Goal: Transaction & Acquisition: Purchase product/service

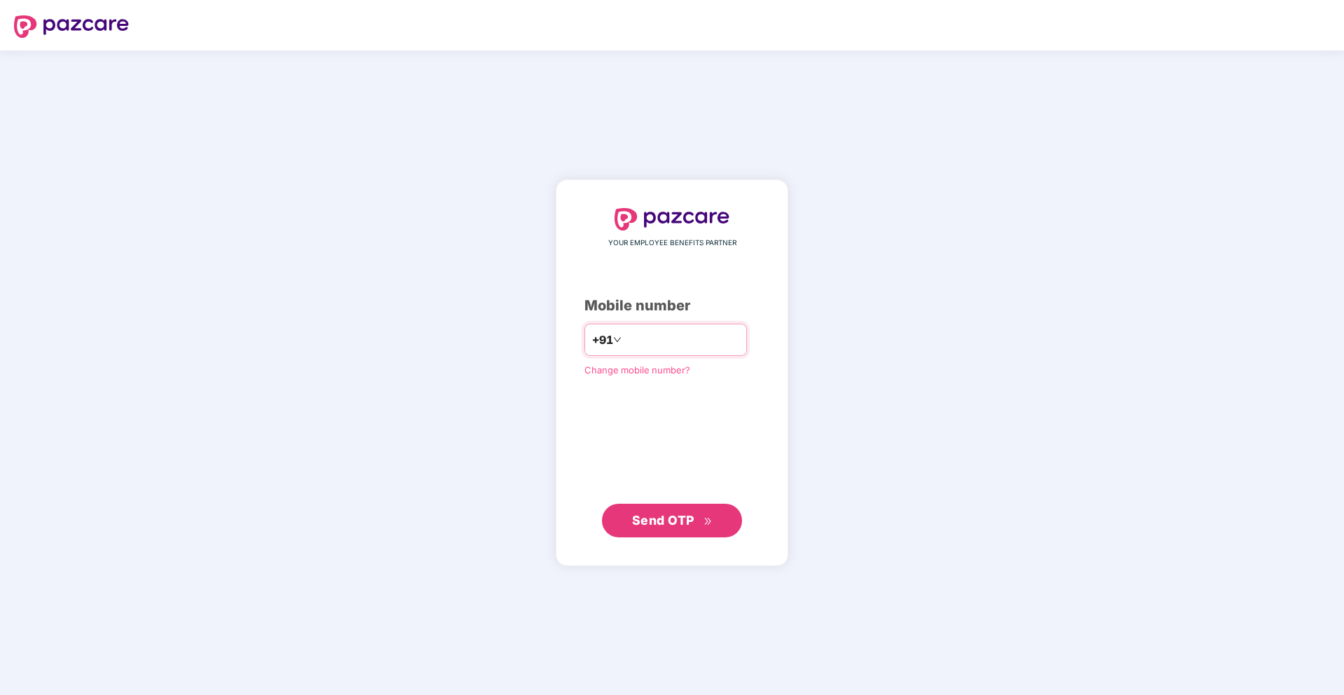
click at [673, 343] on input "number" at bounding box center [681, 340] width 115 height 22
type input "**********"
click at [708, 521] on button "Send OTP" at bounding box center [672, 521] width 140 height 34
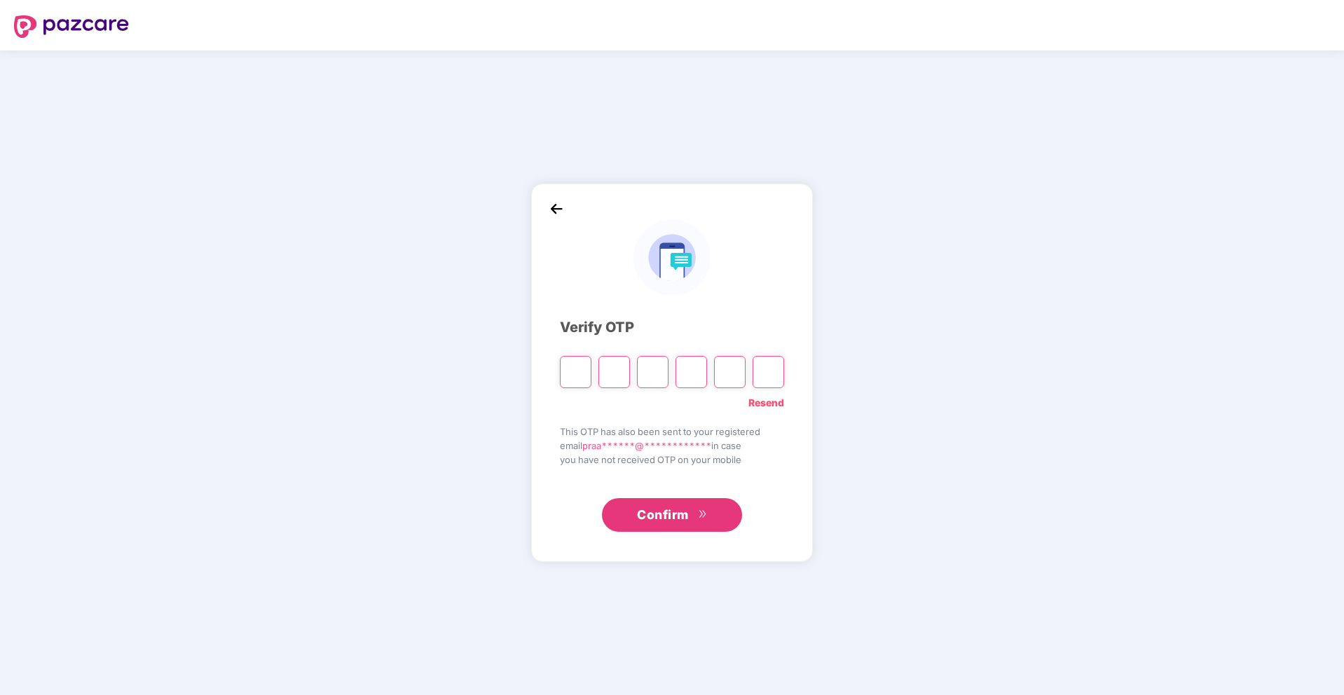
type input "*"
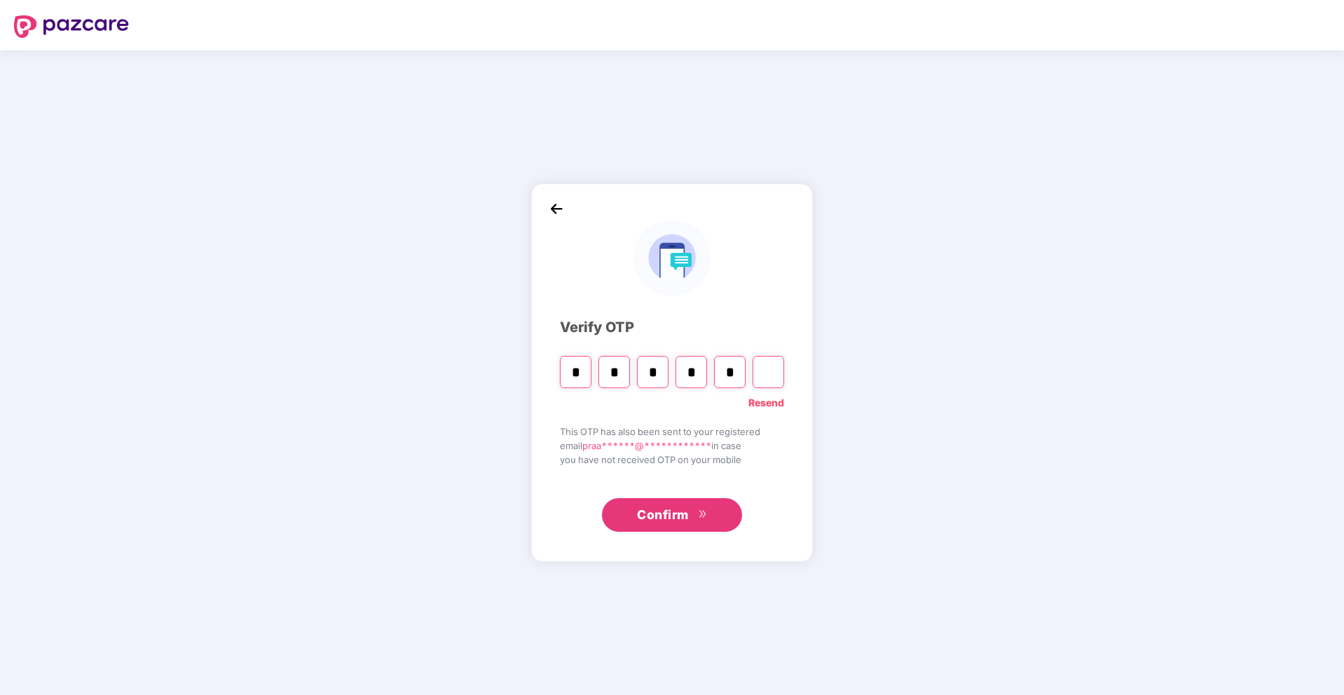
type input "*"
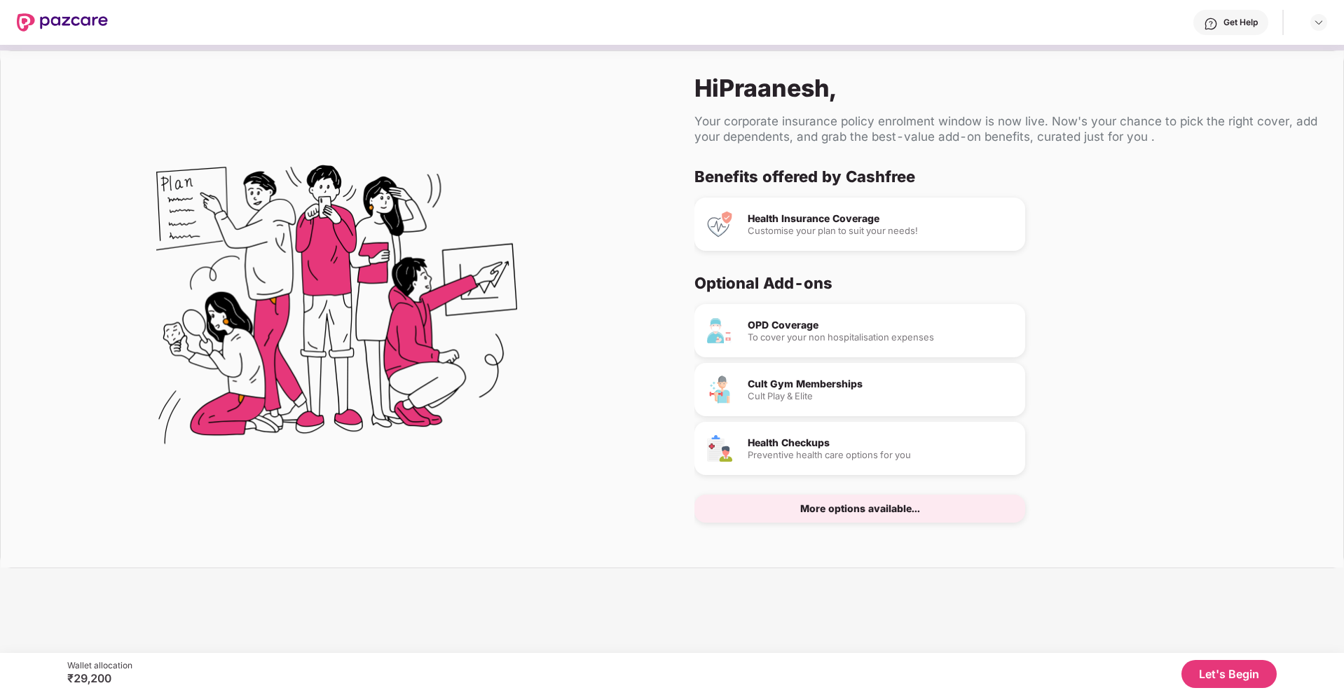
click at [893, 504] on div "More options available..." at bounding box center [860, 509] width 120 height 10
click at [1221, 680] on button "Let's Begin" at bounding box center [1228, 674] width 95 height 28
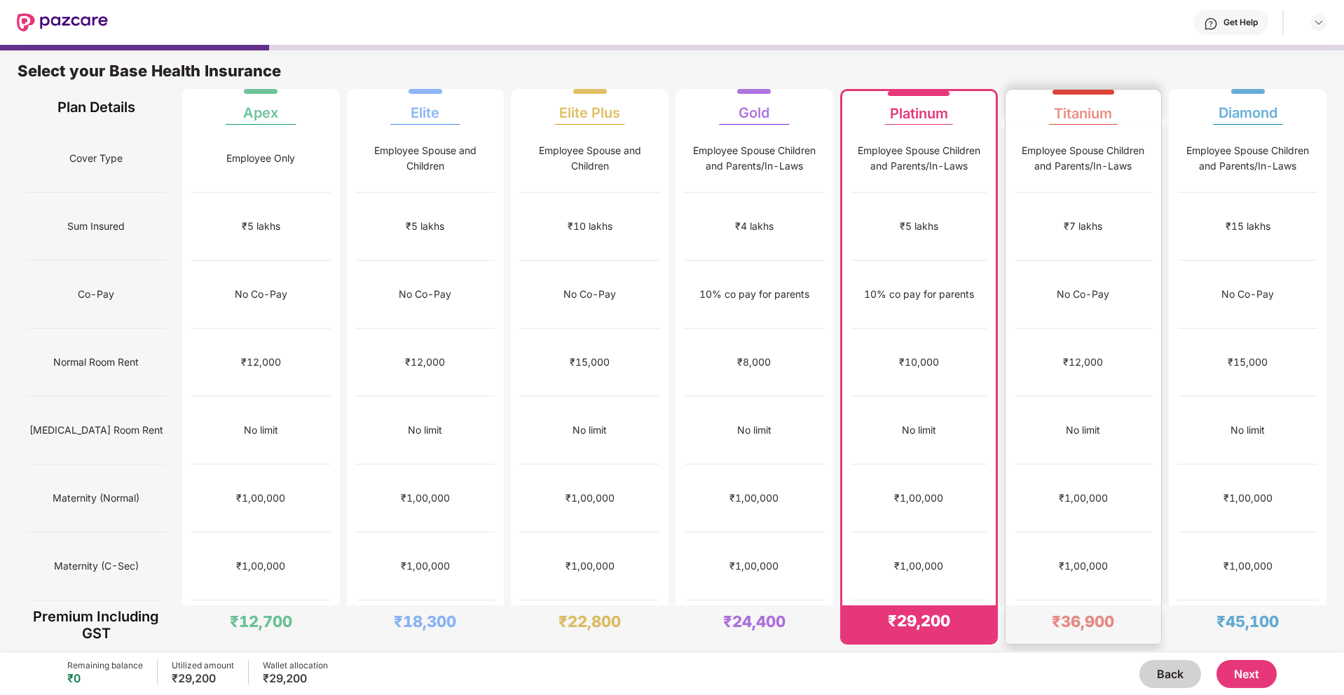
click at [1057, 532] on div "₹1,00,000" at bounding box center [1083, 566] width 138 height 68
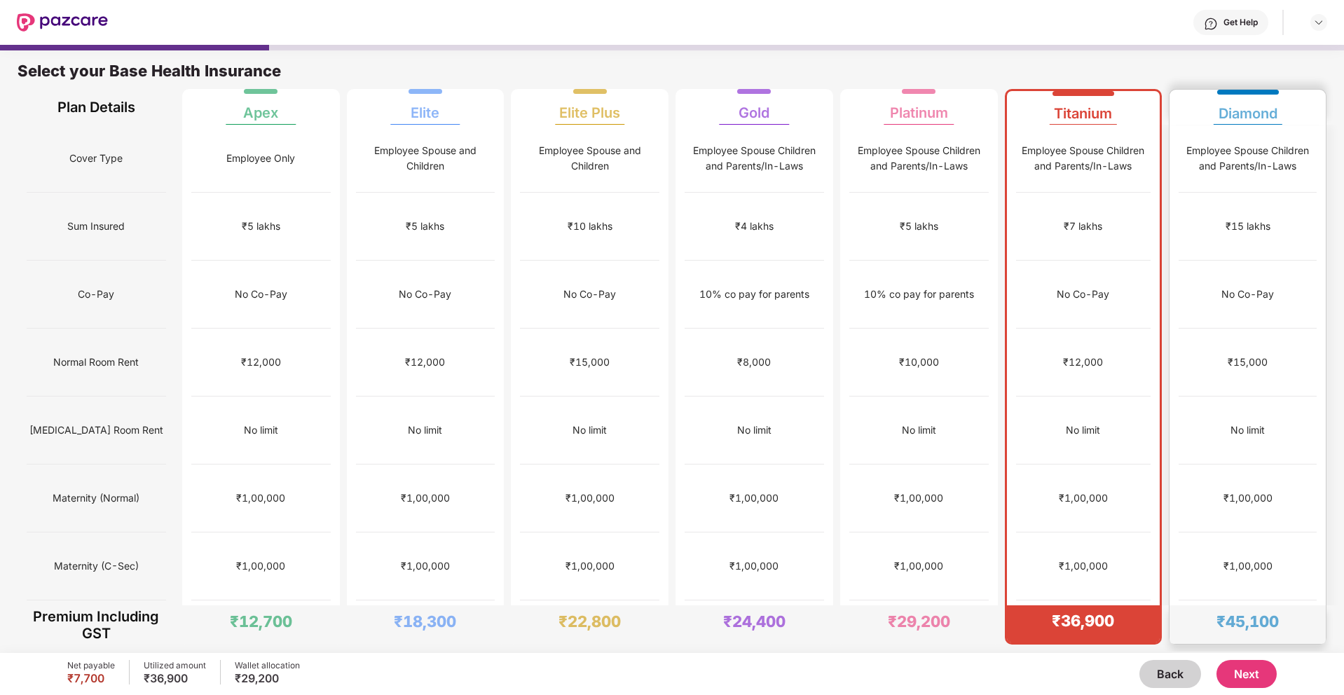
click at [1246, 490] on div "₹1,00,000" at bounding box center [1247, 497] width 49 height 15
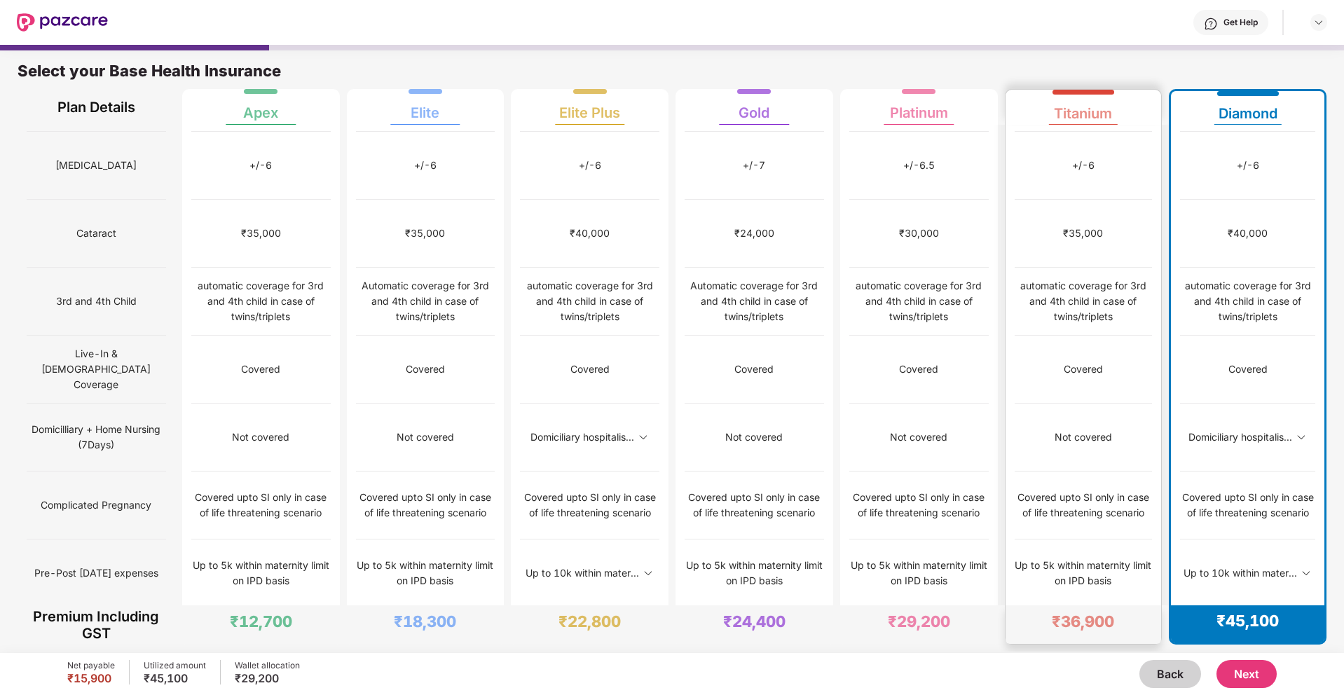
scroll to position [538, 0]
click at [1297, 430] on img at bounding box center [1300, 435] width 11 height 11
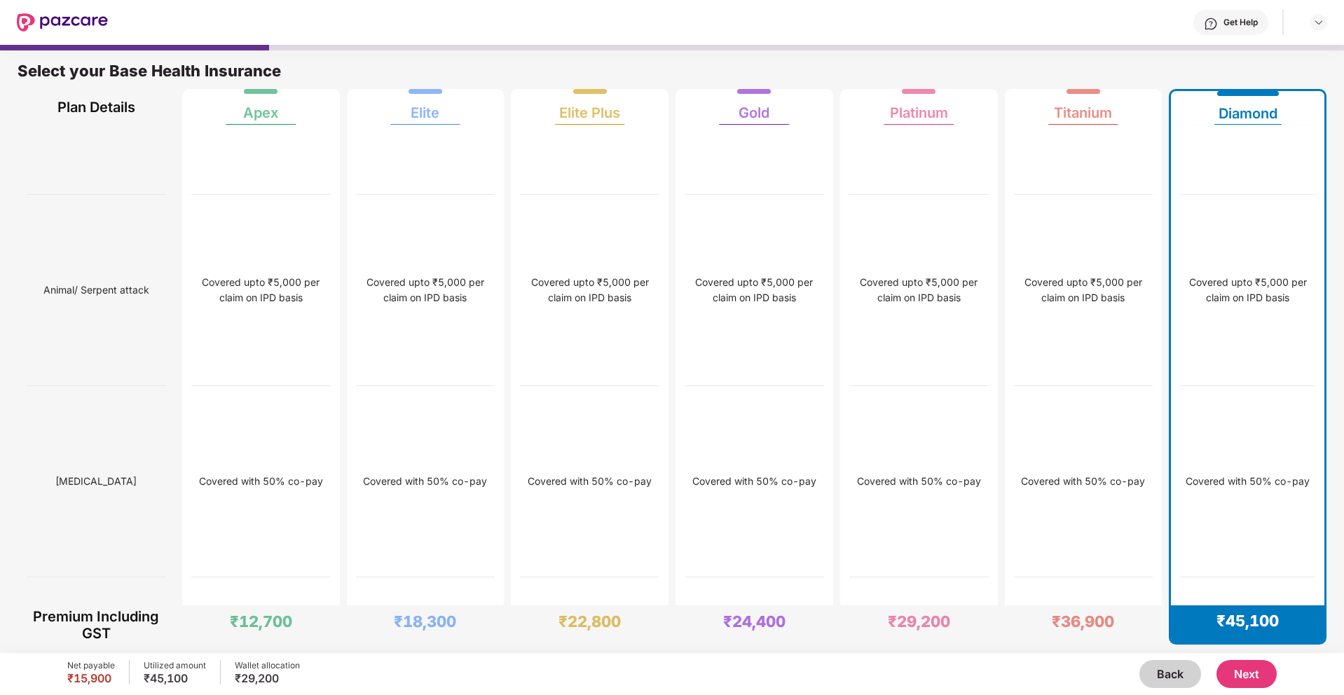
scroll to position [3756, 0]
click at [1304, 104] on img at bounding box center [1309, 97] width 11 height 11
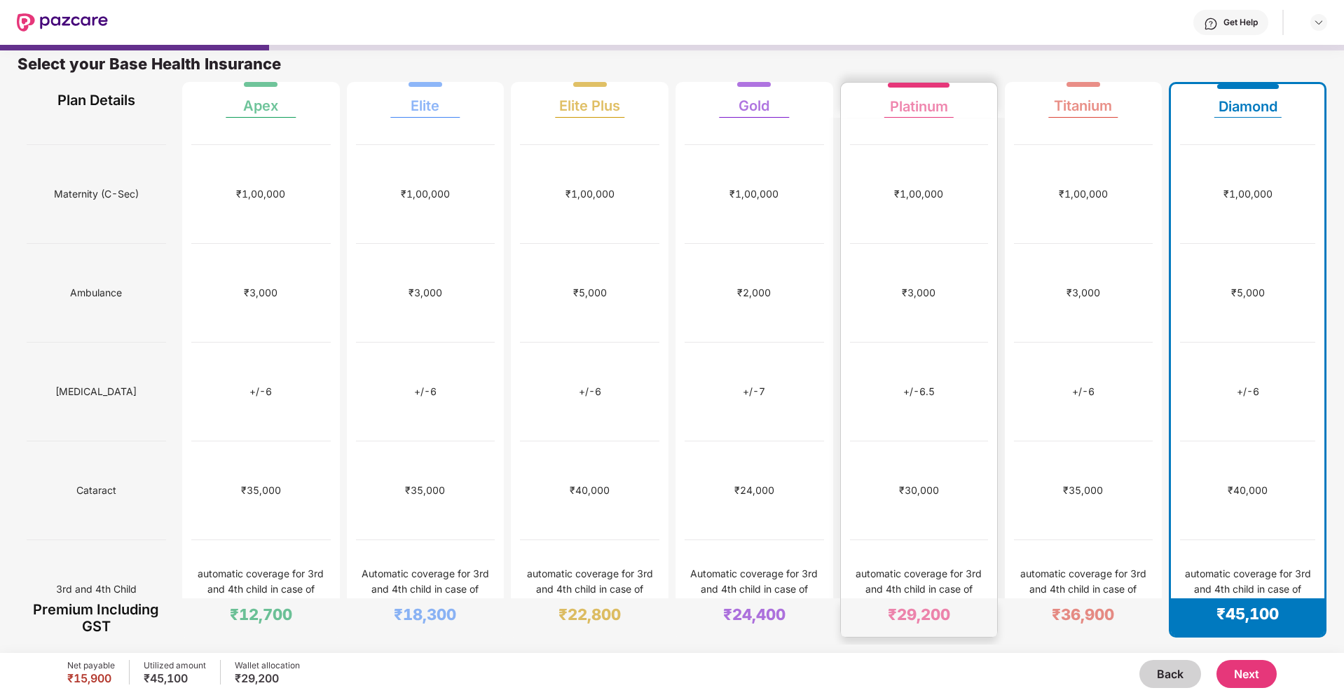
scroll to position [0, 0]
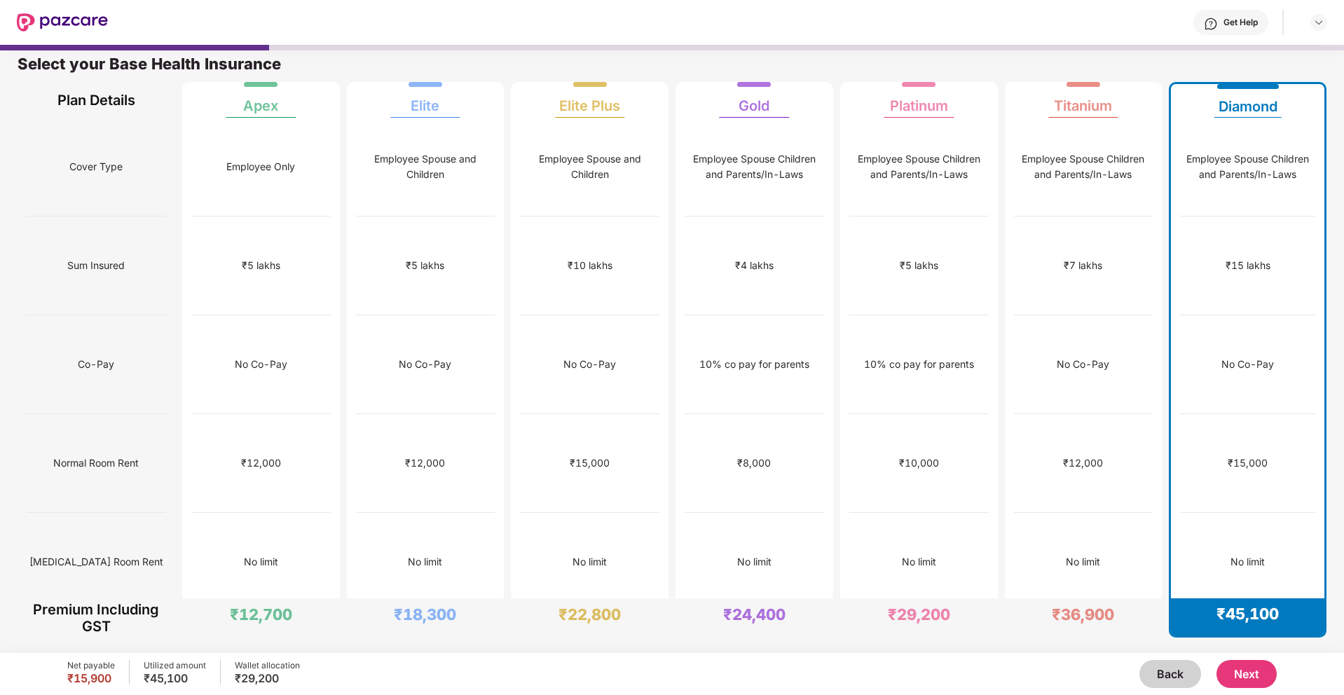
click at [1254, 677] on button "Next" at bounding box center [1246, 674] width 60 height 28
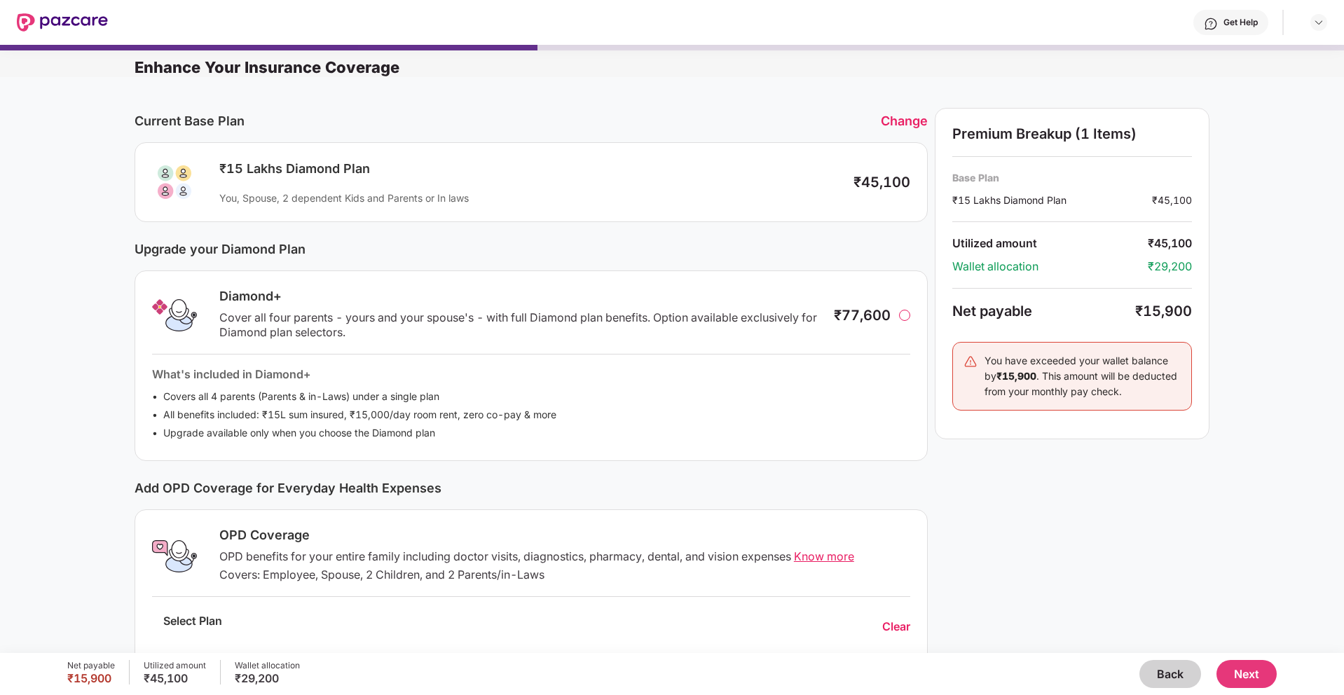
click at [901, 315] on div at bounding box center [904, 315] width 11 height 11
click at [899, 316] on div "Diamond+ Cover all four parents - yours and your spouse's - with full Diamond p…" at bounding box center [531, 366] width 793 height 192
click at [908, 119] on div "Change" at bounding box center [904, 120] width 47 height 15
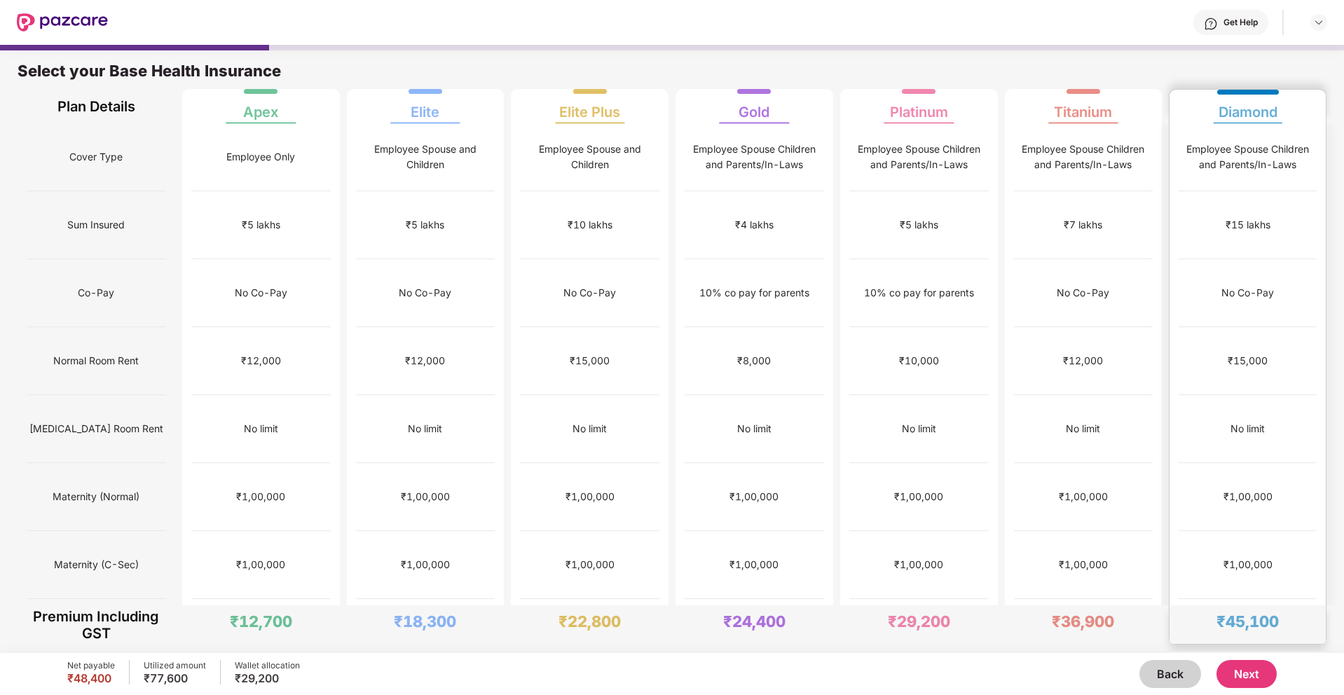
click at [1283, 327] on div "₹15,000" at bounding box center [1247, 361] width 138 height 68
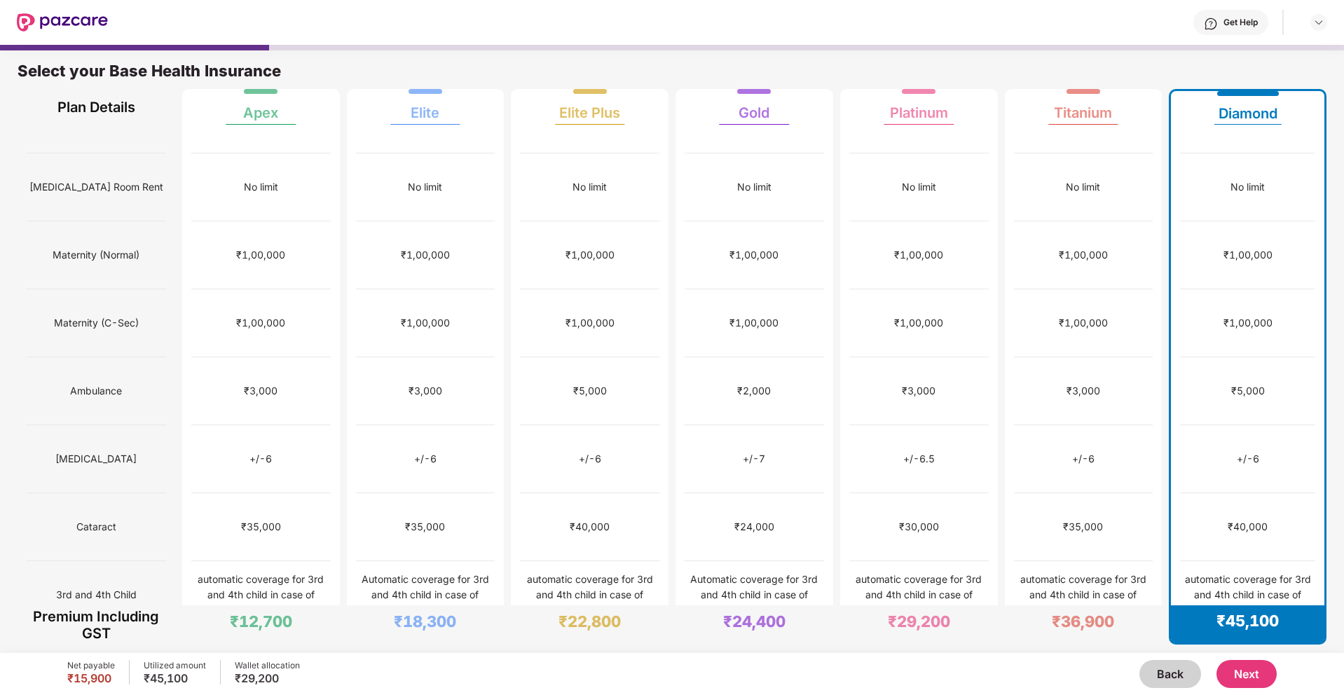
scroll to position [745, 0]
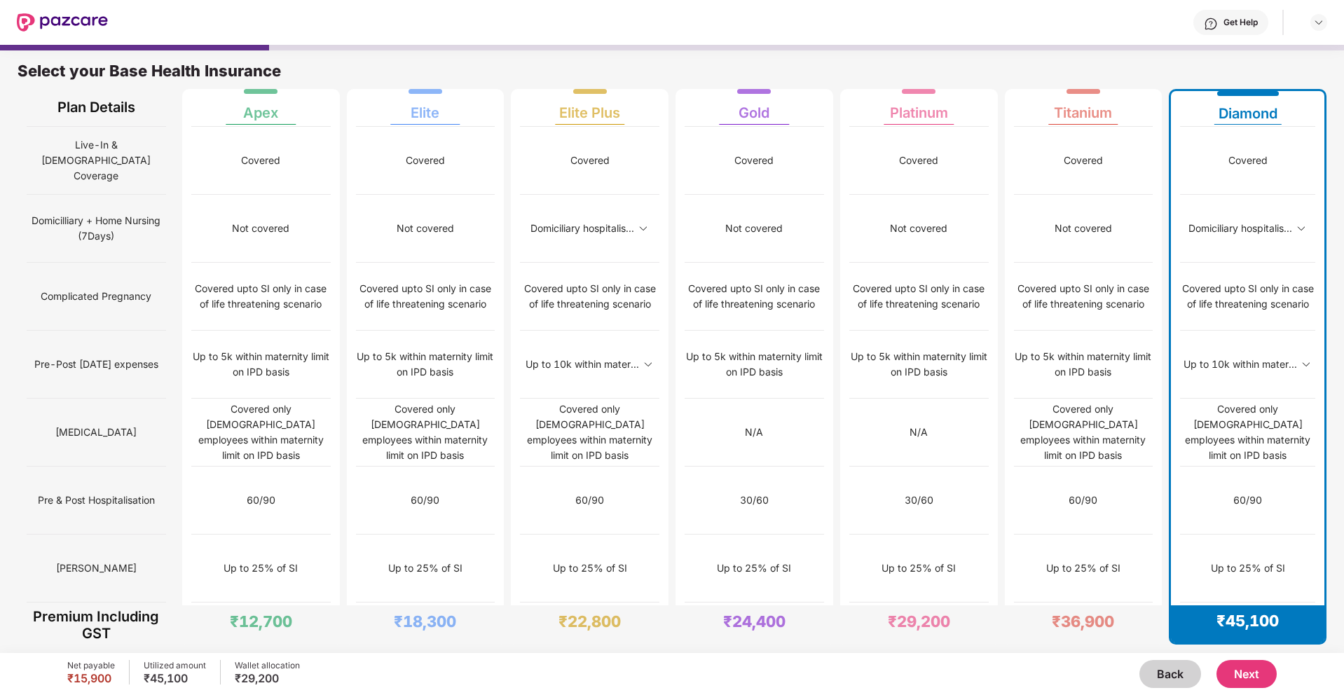
click at [1253, 679] on button "Next" at bounding box center [1246, 674] width 60 height 28
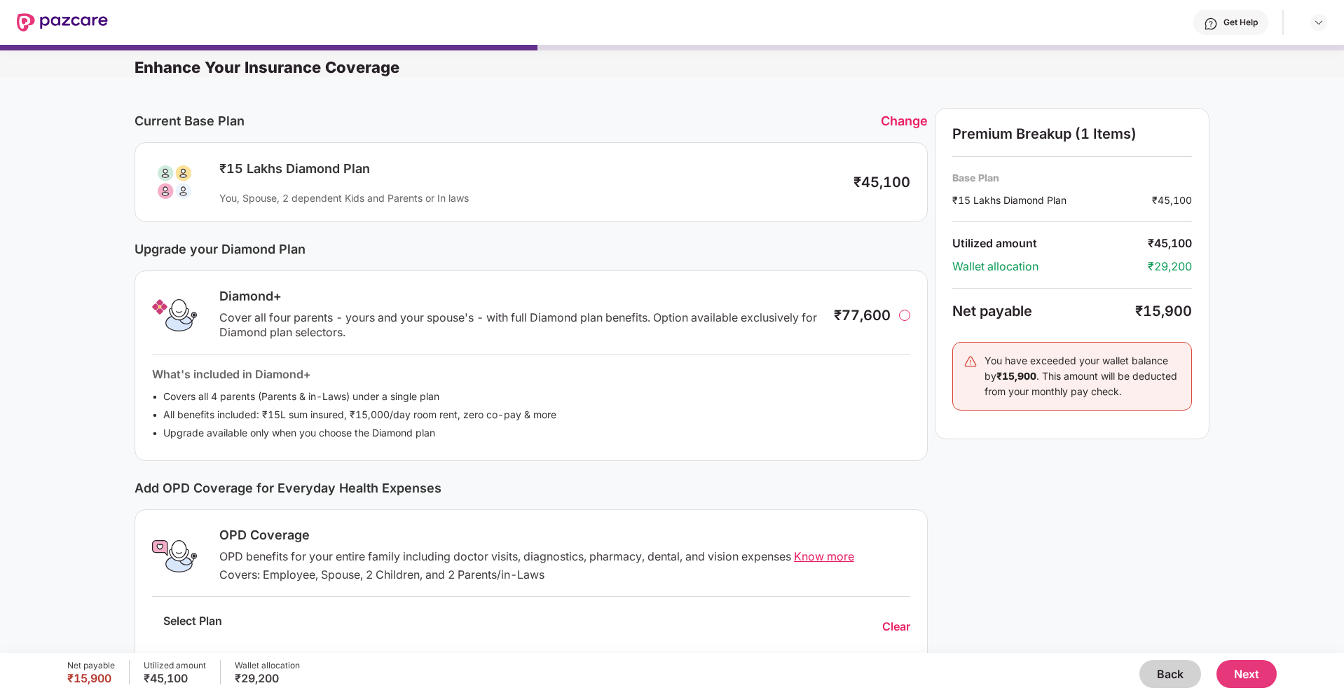
click at [352, 198] on div "You, Spouse, 2 dependent Kids and Parents or In laws" at bounding box center [529, 197] width 620 height 13
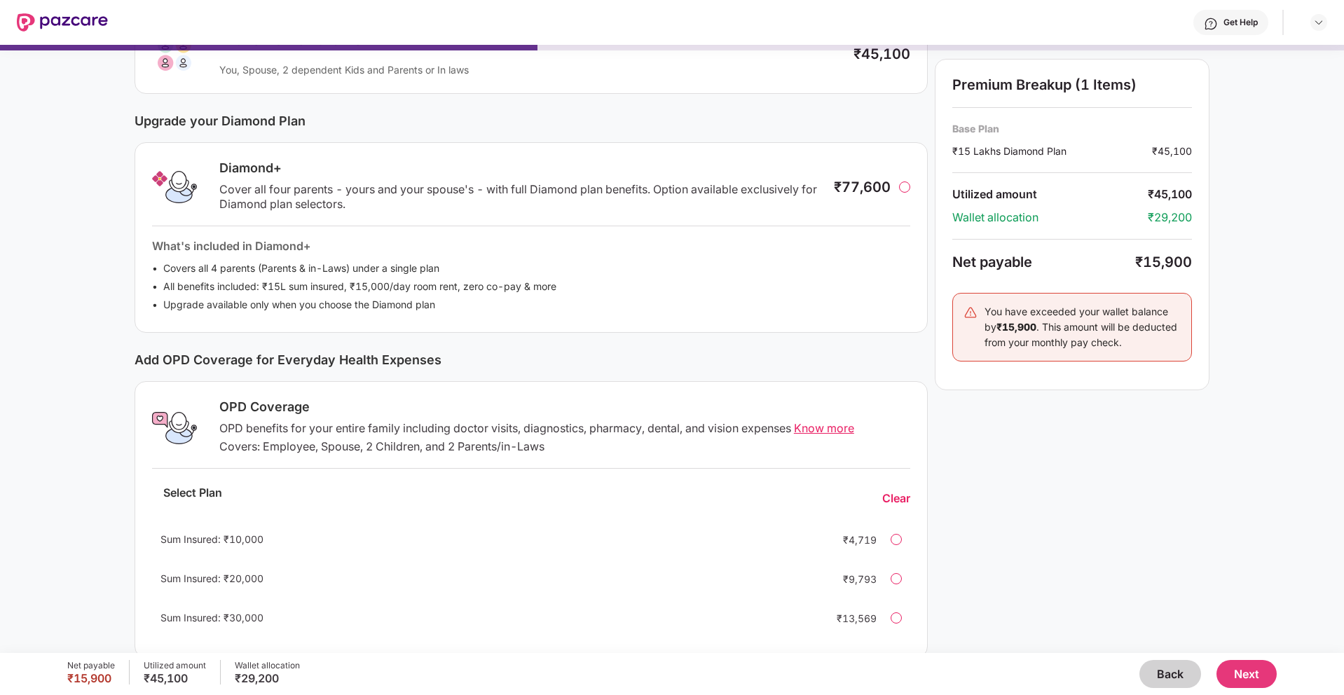
scroll to position [150, 0]
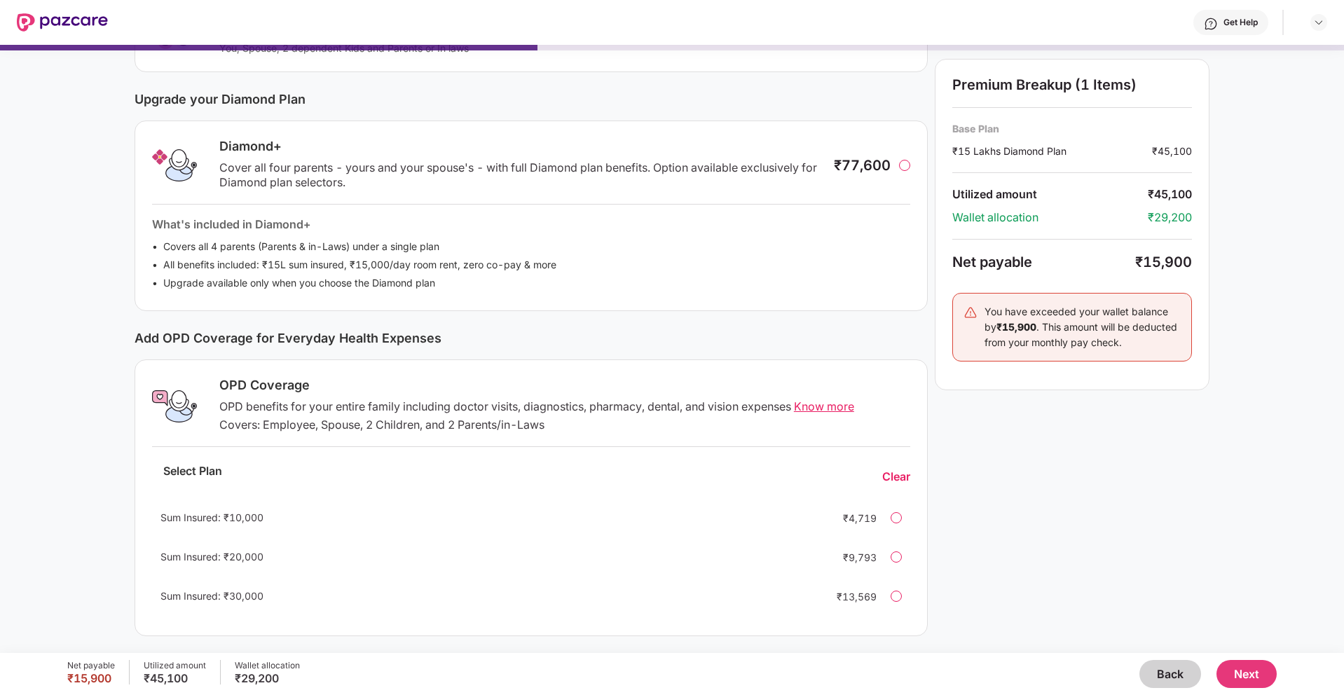
click at [803, 400] on span "Know more" at bounding box center [824, 406] width 60 height 14
click at [892, 478] on div "Clear" at bounding box center [896, 476] width 28 height 15
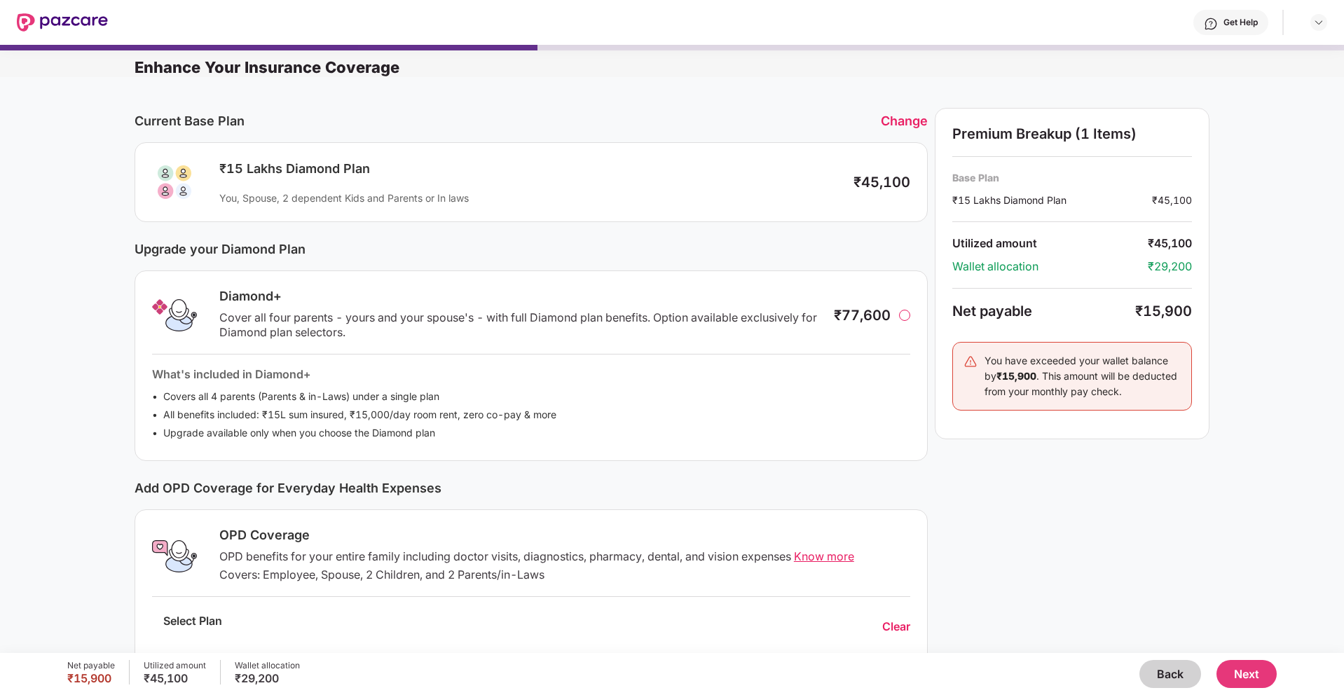
scroll to position [141, 0]
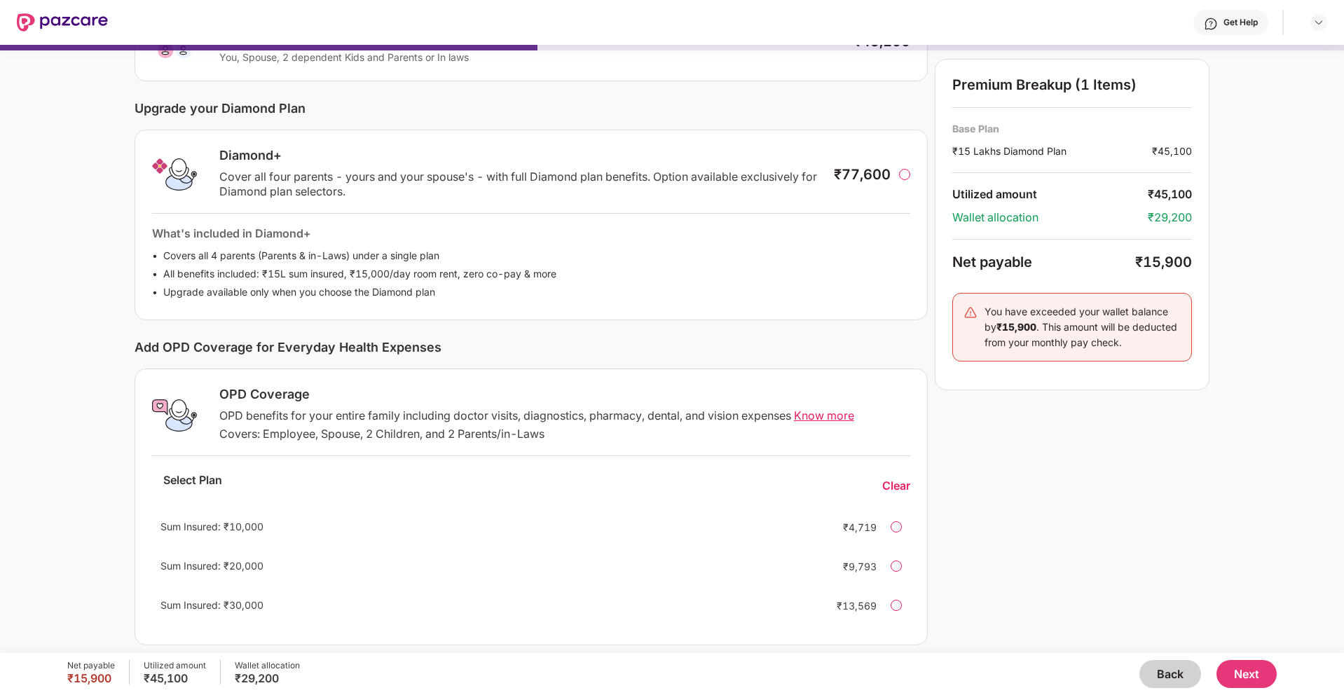
click at [1261, 666] on button "Next" at bounding box center [1246, 674] width 60 height 28
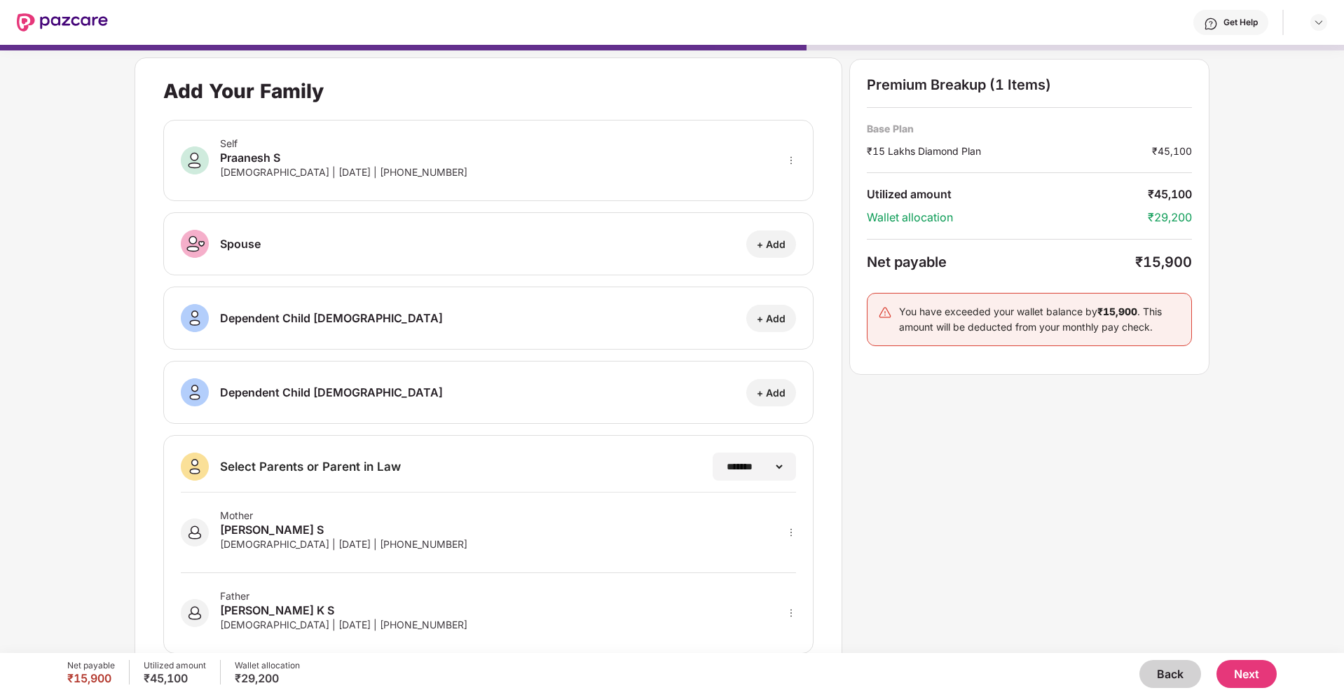
scroll to position [34, 0]
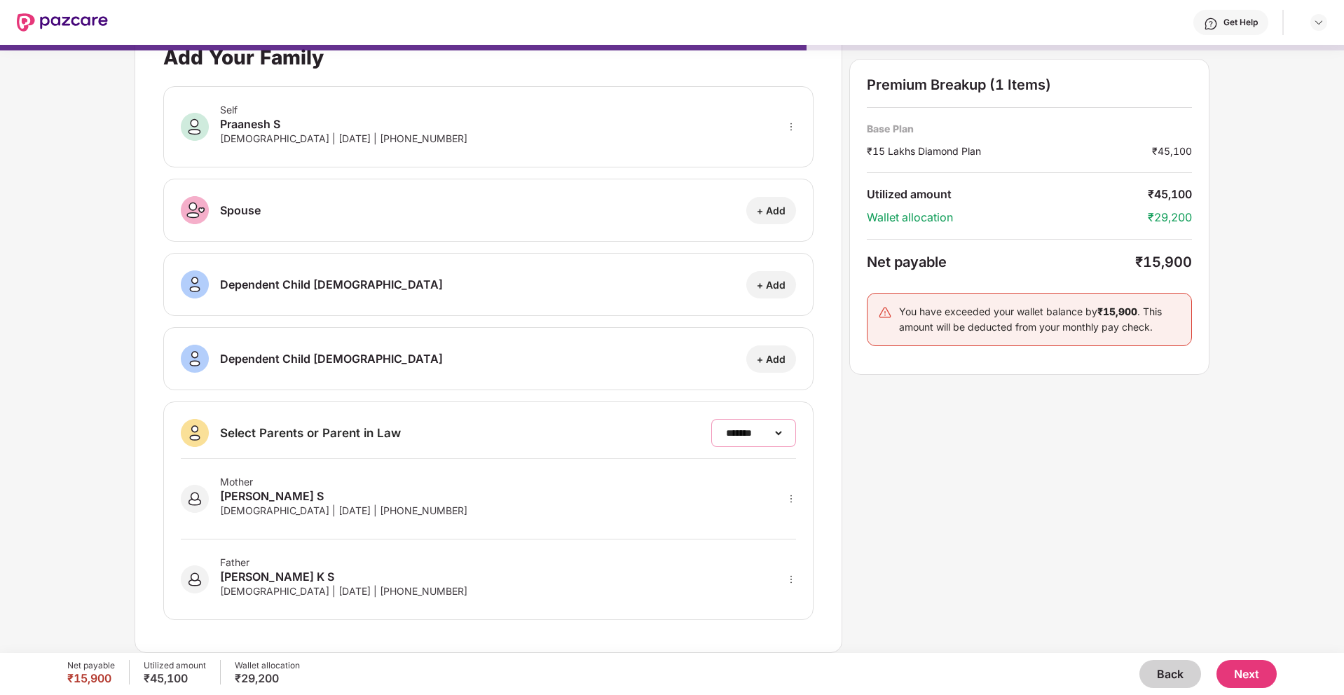
click at [757, 436] on select "**********" at bounding box center [753, 432] width 61 height 11
click at [1239, 666] on button "Next" at bounding box center [1246, 674] width 60 height 28
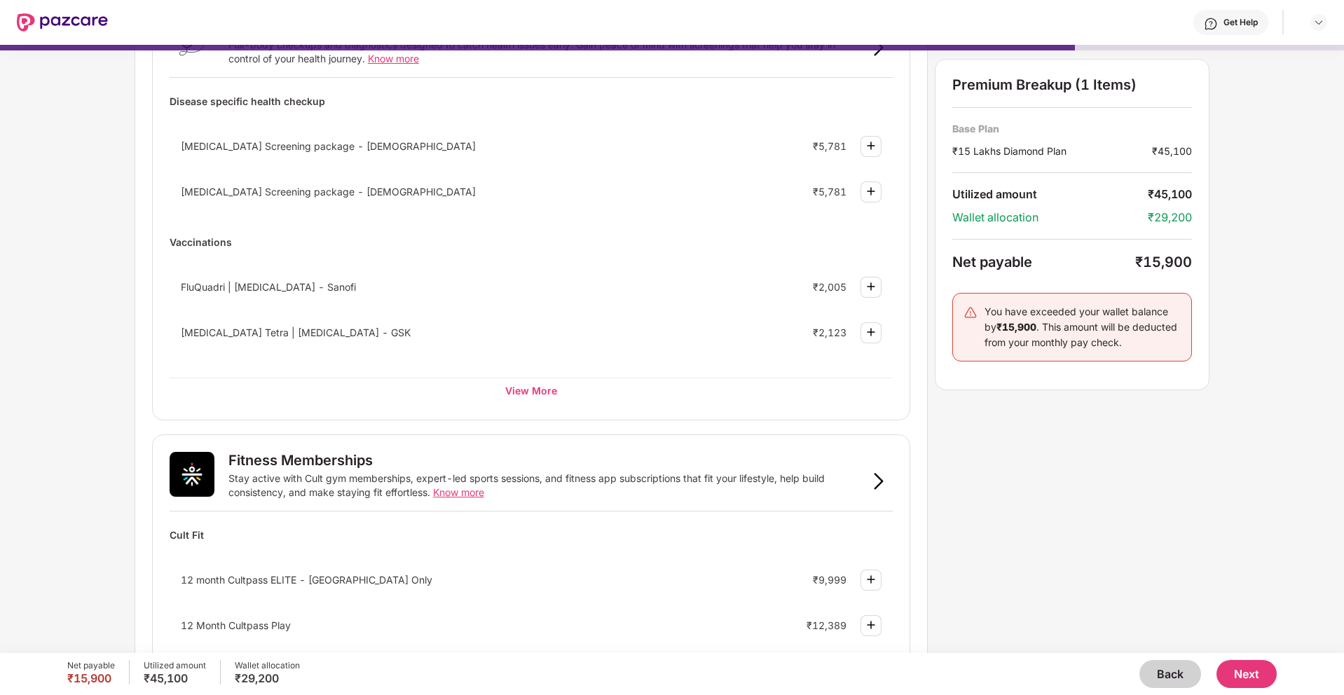
scroll to position [0, 0]
